Goal: Task Accomplishment & Management: Manage account settings

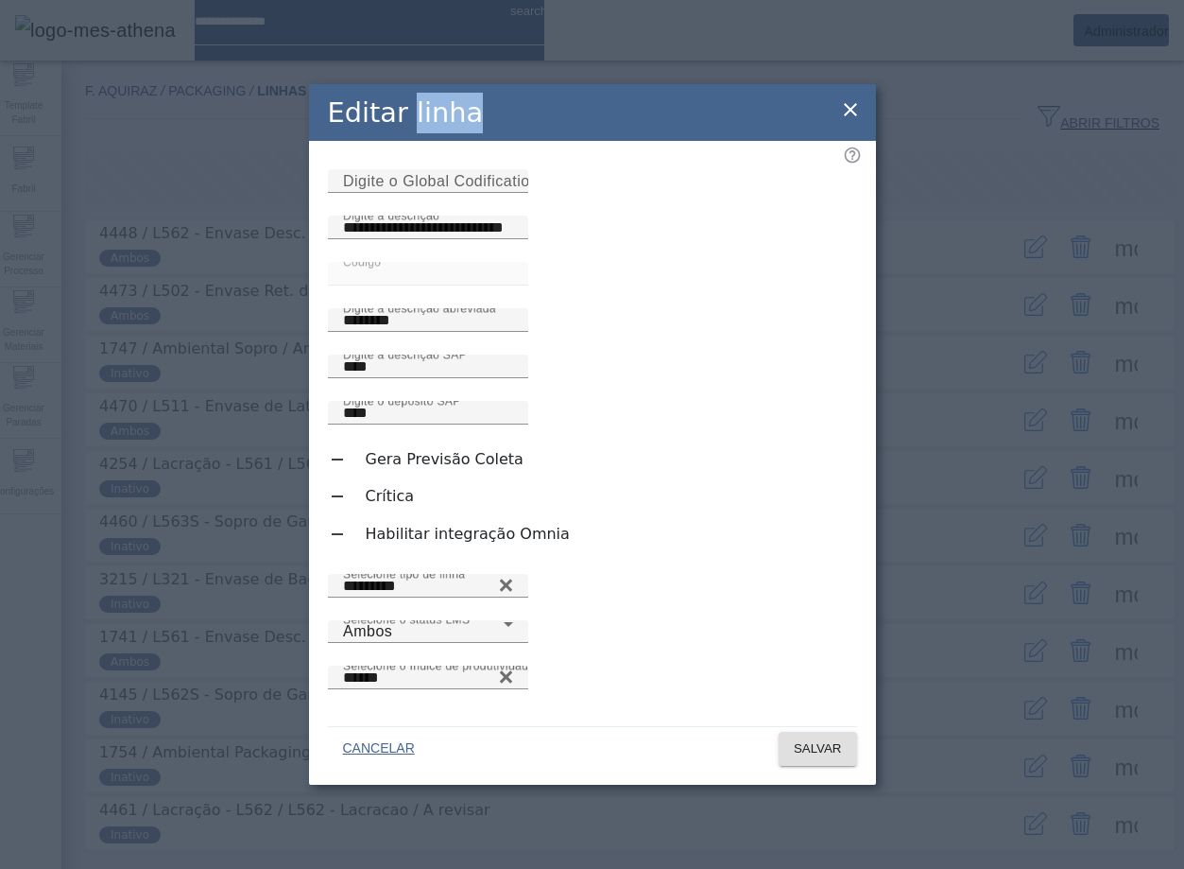
drag, startPoint x: 470, startPoint y: 96, endPoint x: 404, endPoint y: 95, distance: 66.2
click at [404, 95] on div "Editar linha" at bounding box center [592, 112] width 567 height 57
click at [505, 96] on div "Editar linha" at bounding box center [592, 112] width 567 height 57
drag, startPoint x: 538, startPoint y: 561, endPoint x: 368, endPoint y: 562, distance: 170.2
click at [368, 545] on div "Habilitar integração Omnia" at bounding box center [592, 534] width 529 height 24
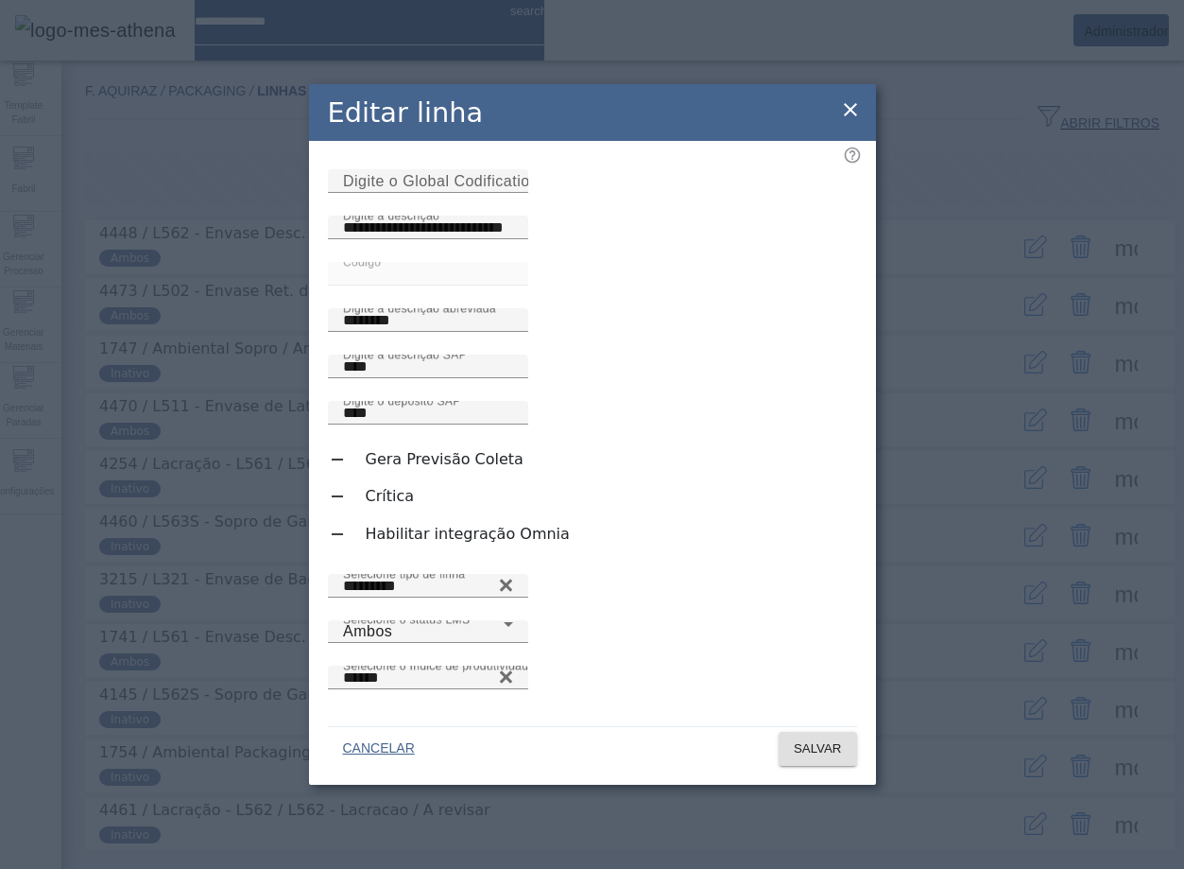
click at [573, 545] on div "Habilitar integração Omnia" at bounding box center [592, 534] width 529 height 24
drag, startPoint x: 516, startPoint y: 565, endPoint x: 365, endPoint y: 565, distance: 151.3
click at [365, 545] on div "Habilitar integração Omnia" at bounding box center [592, 534] width 529 height 24
click at [613, 560] on div at bounding box center [592, 560] width 529 height 0
drag, startPoint x: 566, startPoint y: 566, endPoint x: 366, endPoint y: 557, distance: 200.6
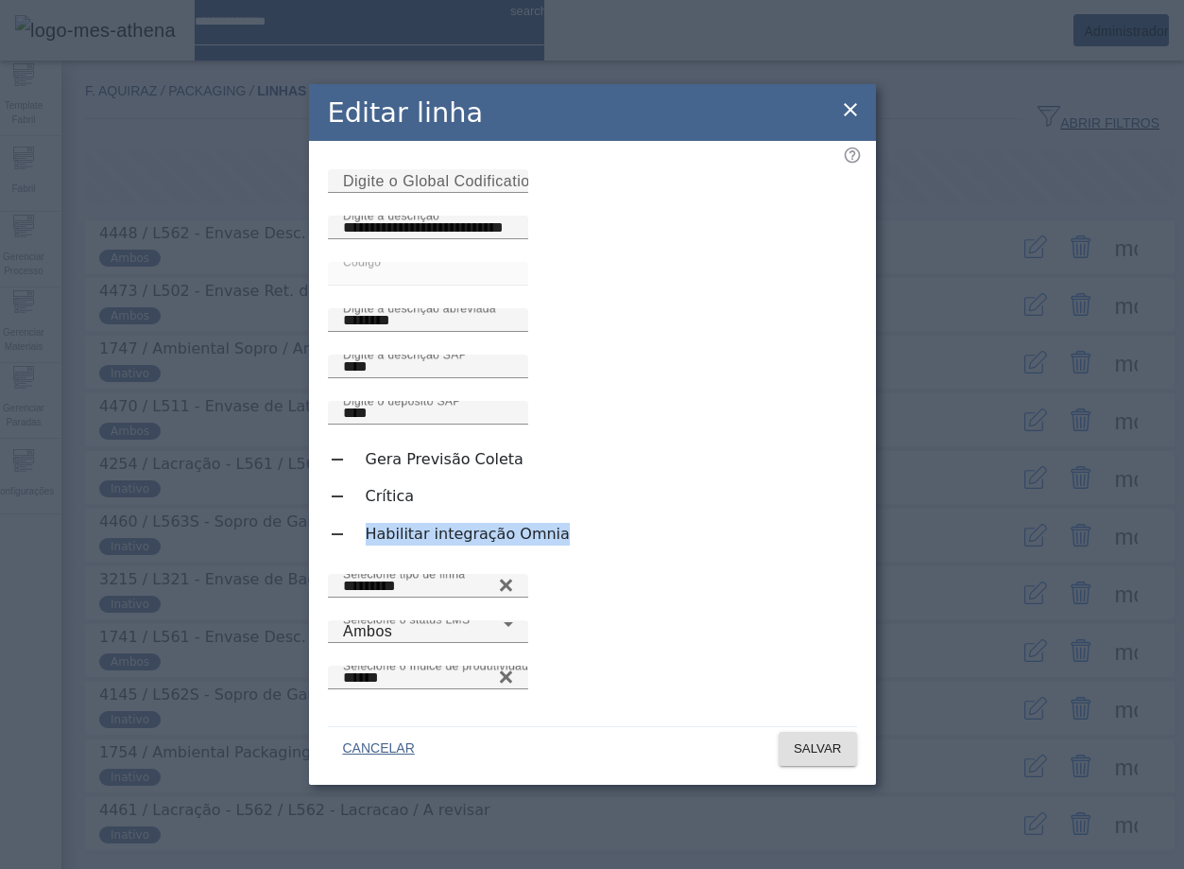
click at [366, 545] on div "Habilitar integração Omnia" at bounding box center [592, 534] width 529 height 24
